Goal: Task Accomplishment & Management: Manage account settings

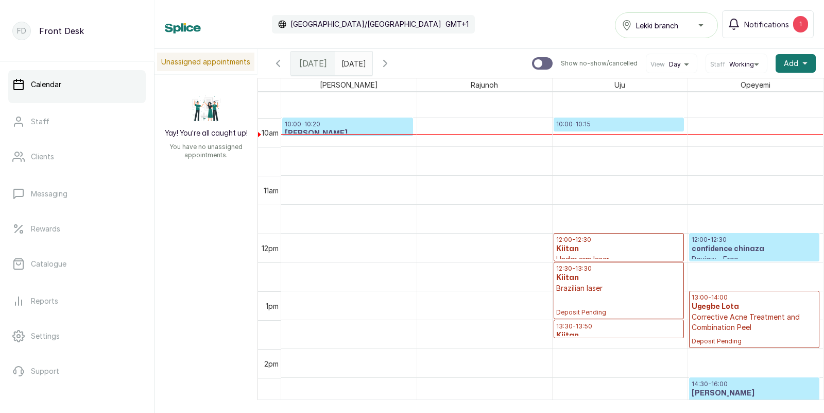
scroll to position [581, 0]
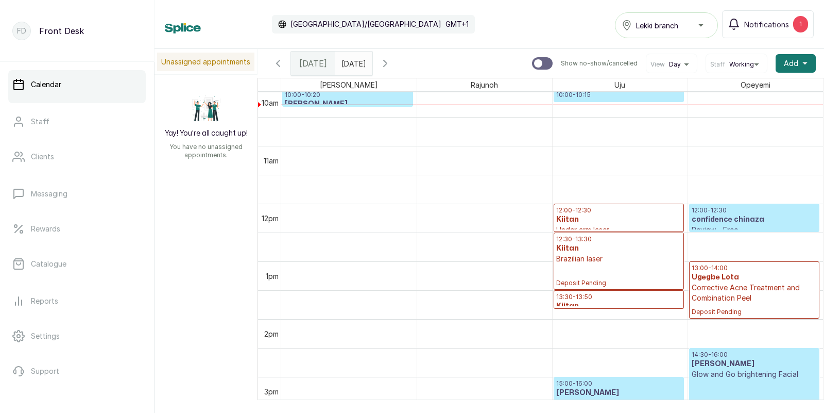
type input "dd/MM/yyyy"
click at [350, 61] on input "dd/MM/yyyy" at bounding box center [344, 61] width 16 height 18
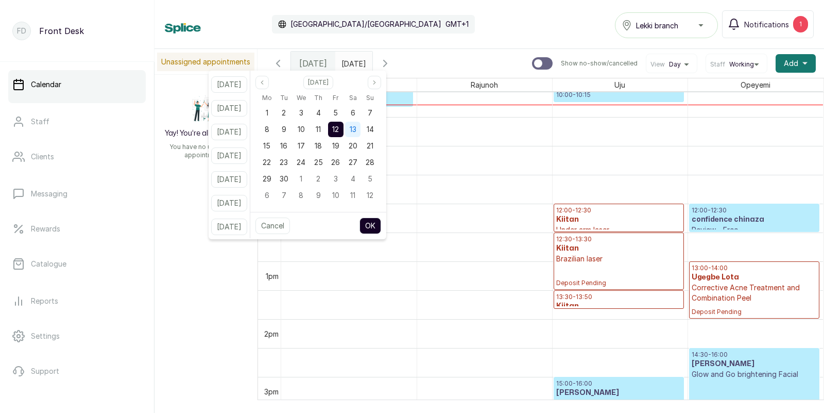
click at [356, 127] on span "13" at bounding box center [353, 129] width 7 height 9
click at [381, 223] on button "OK" at bounding box center [371, 225] width 22 height 16
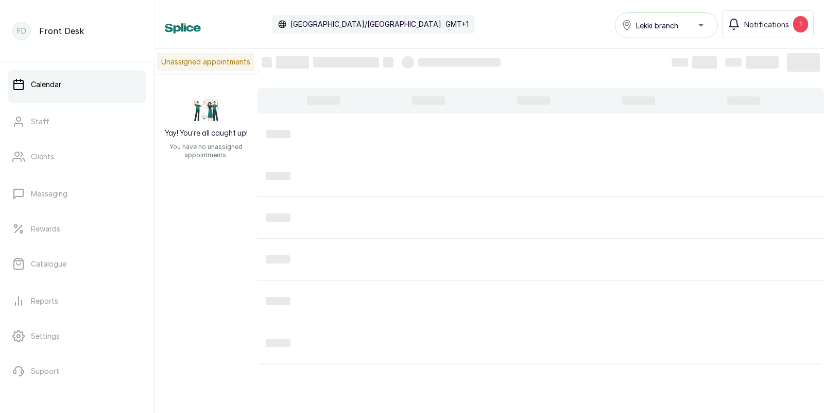
type input "[DATE]"
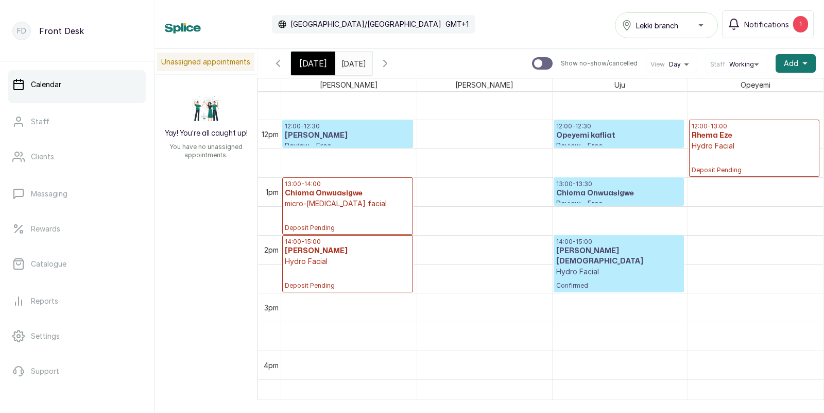
click at [580, 196] on h3 "Chioma Onwuasigwe" at bounding box center [618, 193] width 125 height 10
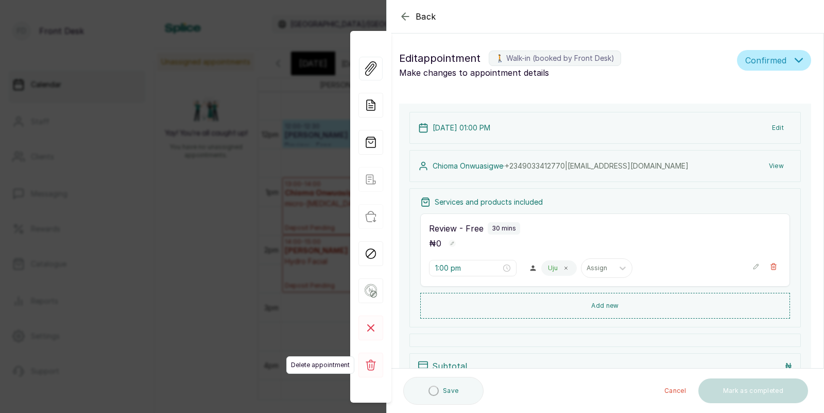
click at [368, 367] on icon at bounding box center [371, 364] width 10 height 11
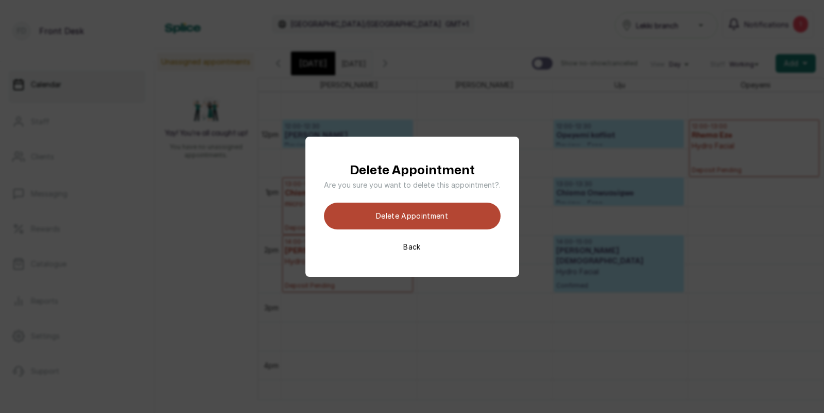
click at [430, 216] on button "Delete appointment" at bounding box center [412, 215] width 177 height 27
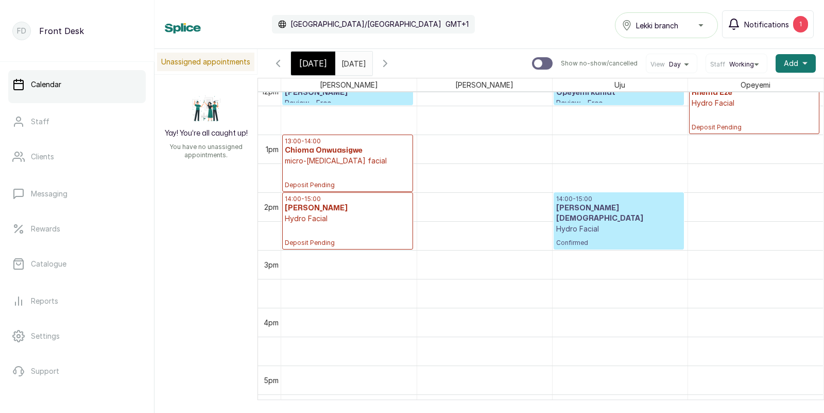
click at [767, 21] on span "Notifications" at bounding box center [766, 24] width 45 height 11
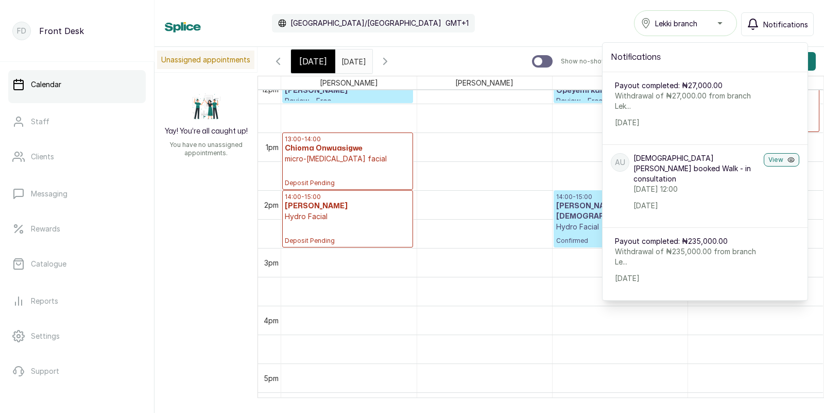
click at [767, 21] on span "Notifications" at bounding box center [785, 24] width 45 height 11
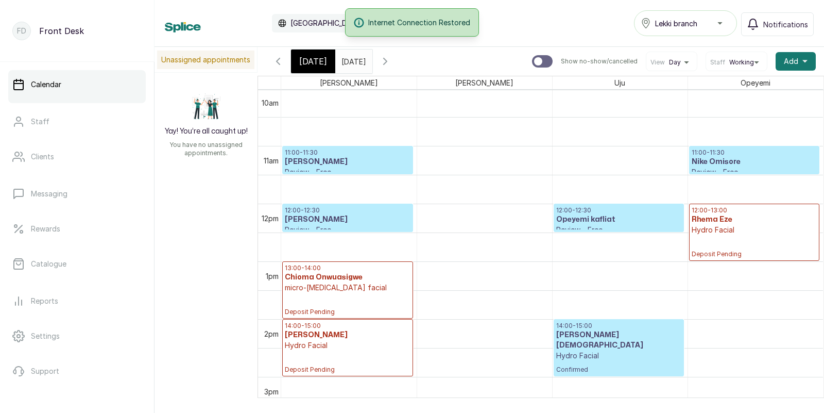
click at [314, 62] on span "[DATE]" at bounding box center [313, 61] width 28 height 12
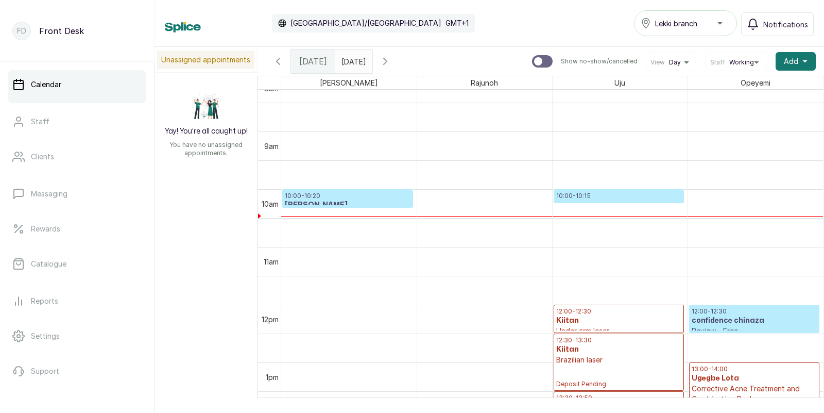
scroll to position [459, 0]
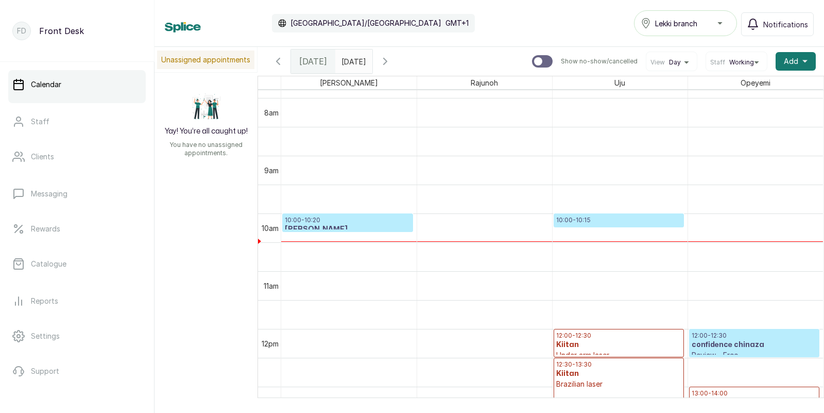
click at [312, 223] on p "10:00 - 10:20" at bounding box center [348, 220] width 126 height 8
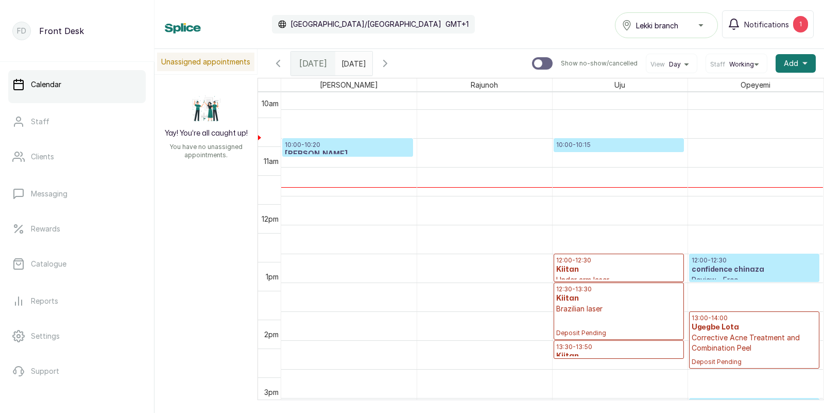
scroll to position [531, 0]
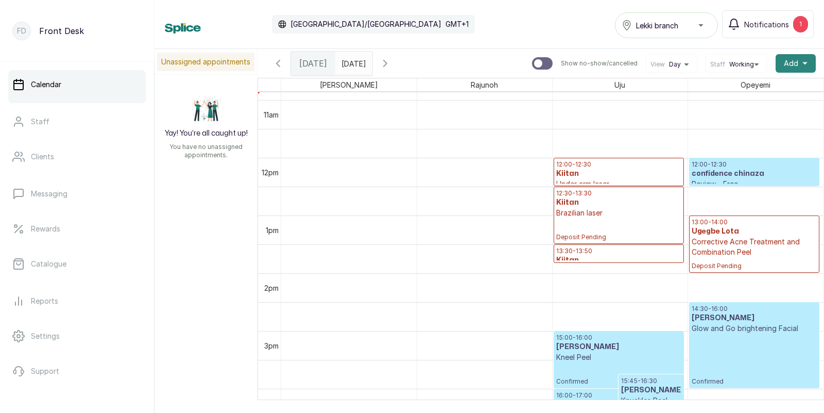
click at [793, 58] on span "Add" at bounding box center [791, 63] width 14 height 10
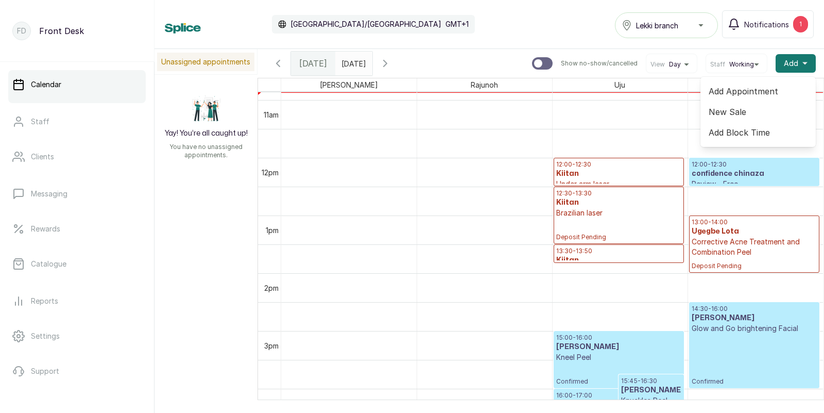
click at [739, 90] on span "Add Appointment" at bounding box center [758, 91] width 99 height 12
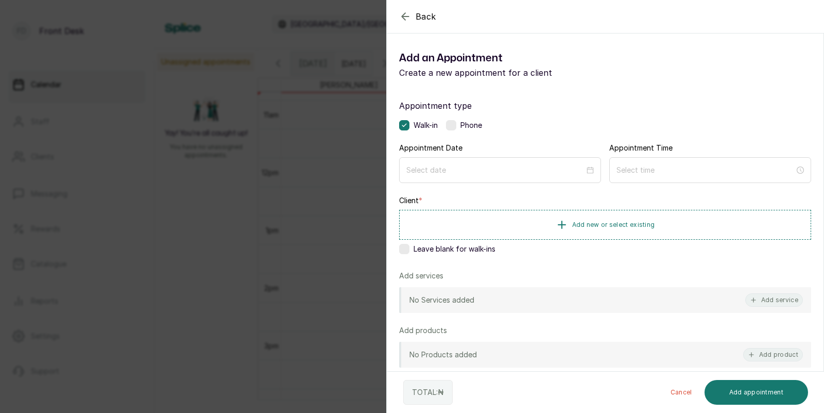
click at [263, 227] on div "Back Add Appointment Add an Appointment Create a new appointment for a client A…" at bounding box center [412, 206] width 824 height 413
